Goal: Information Seeking & Learning: Learn about a topic

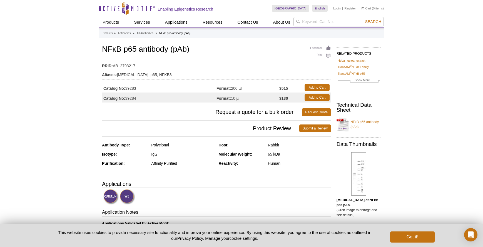
click at [134, 98] on td "Catalog No: 39284" at bounding box center [159, 98] width 115 height 10
